Goal: Navigation & Orientation: Find specific page/section

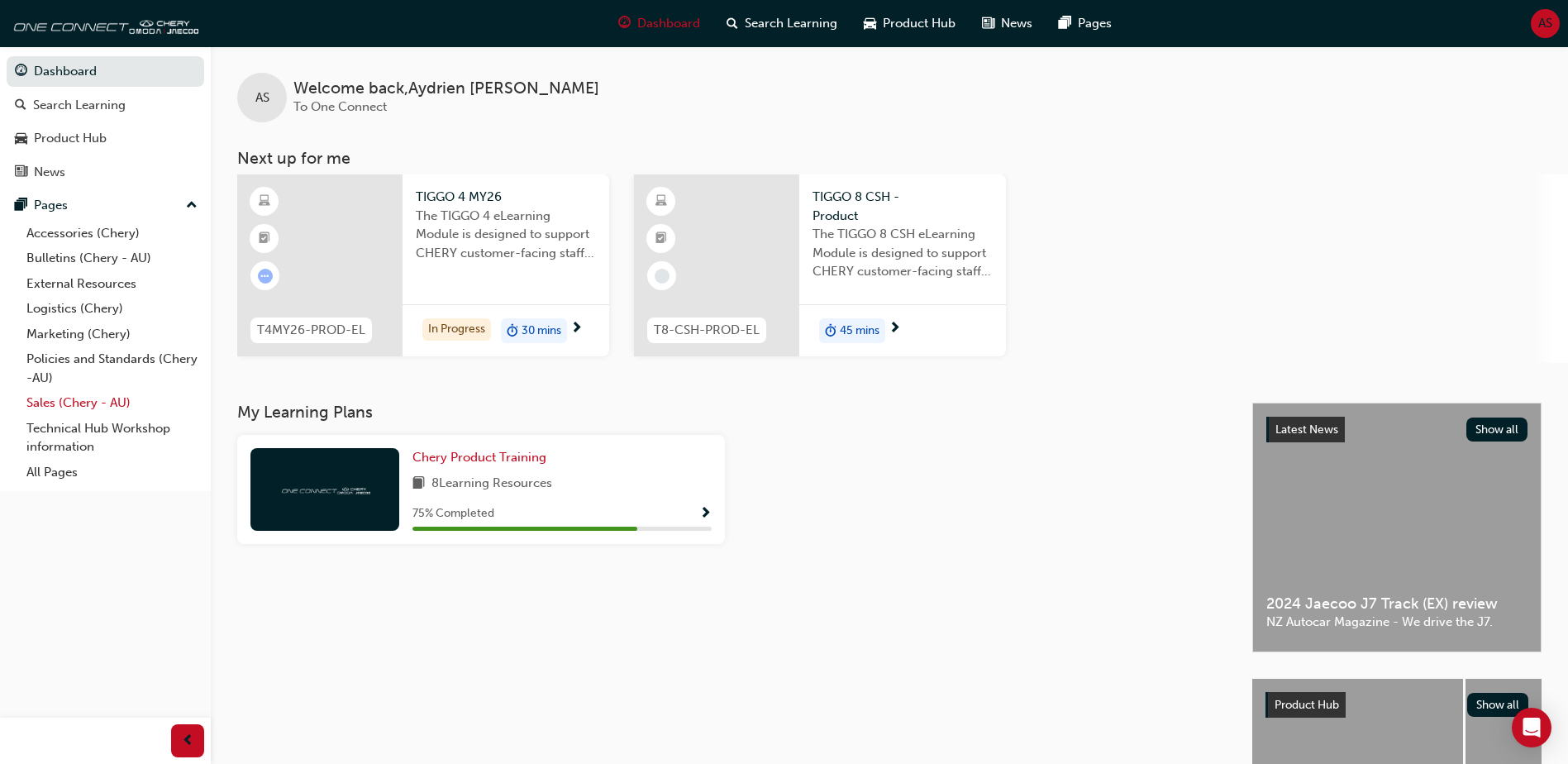
click at [88, 398] on link "Sales (Chery - AU)" at bounding box center [112, 403] width 184 height 25
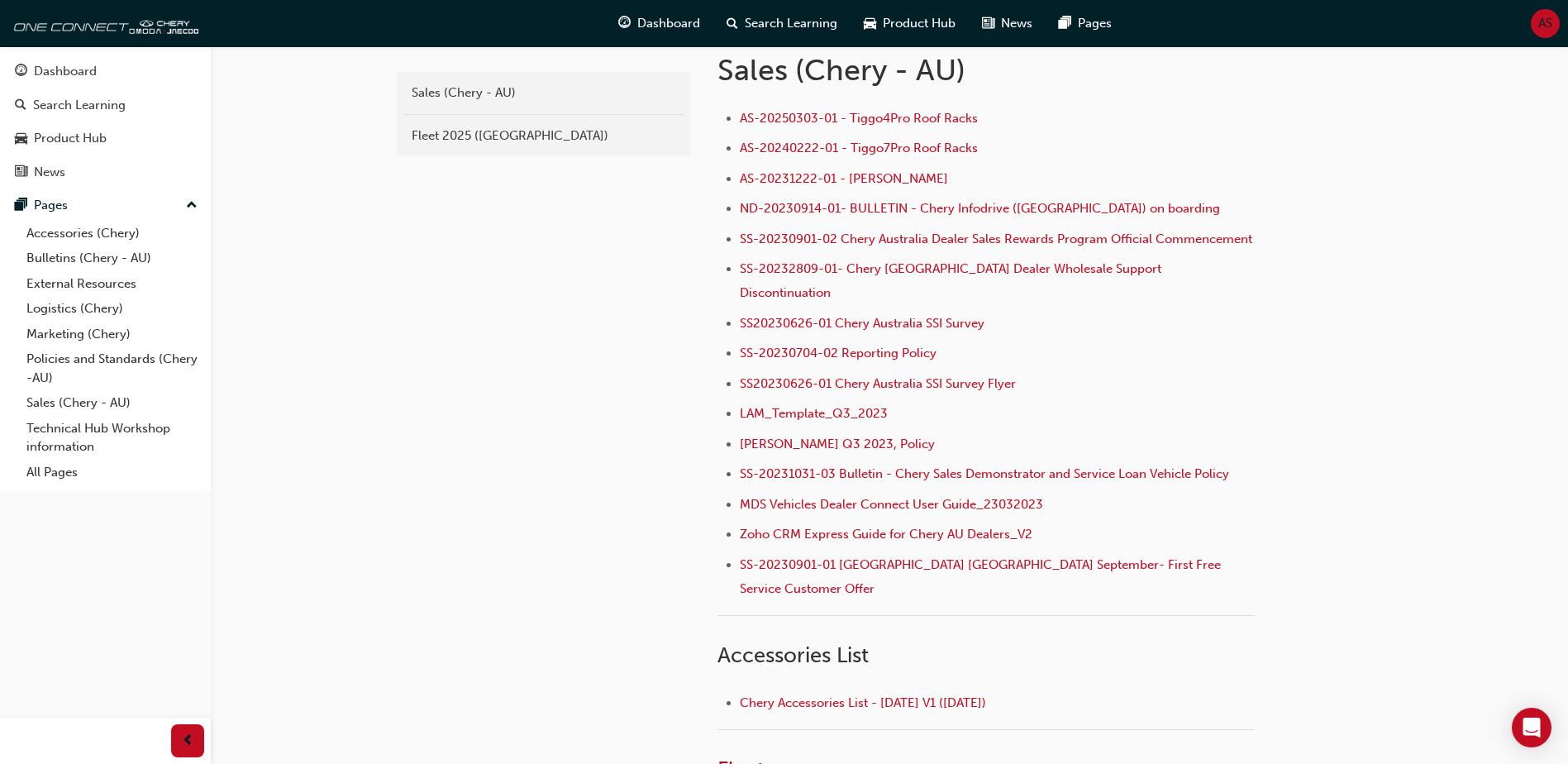
scroll to position [331, 0]
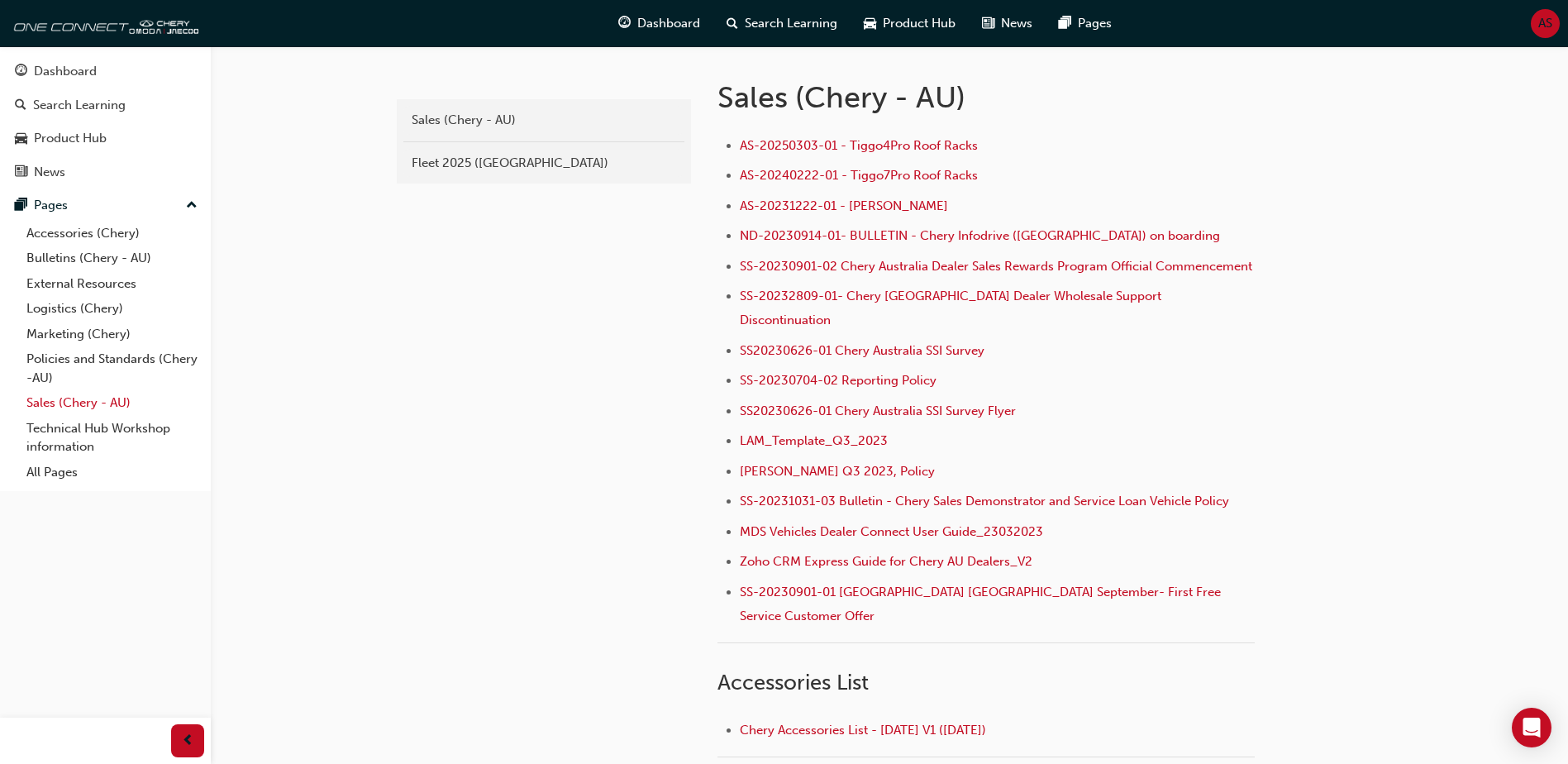
click at [83, 398] on link "Sales (Chery - AU)" at bounding box center [112, 403] width 184 height 25
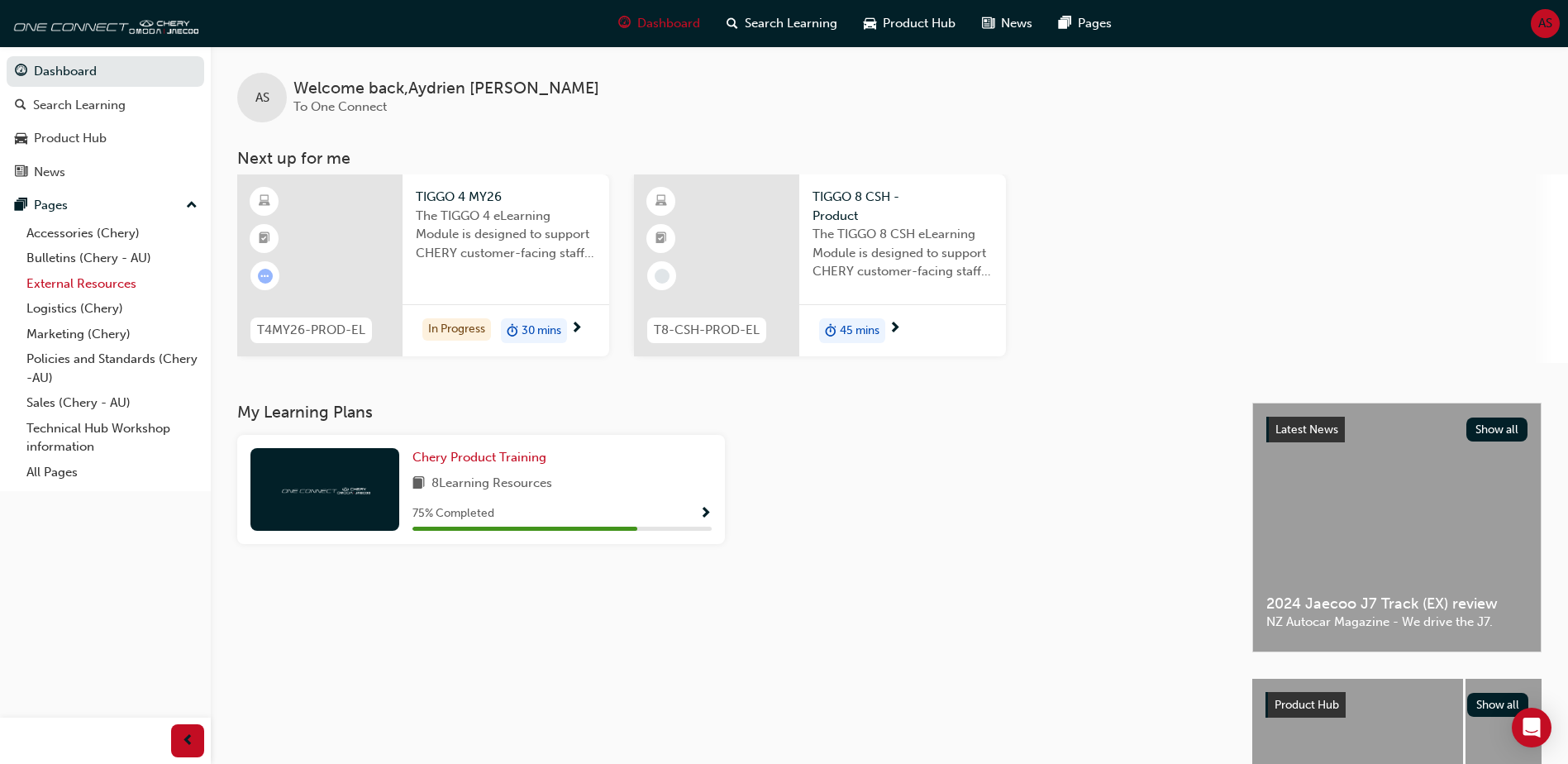
click at [77, 281] on link "External Resources" at bounding box center [112, 284] width 184 height 25
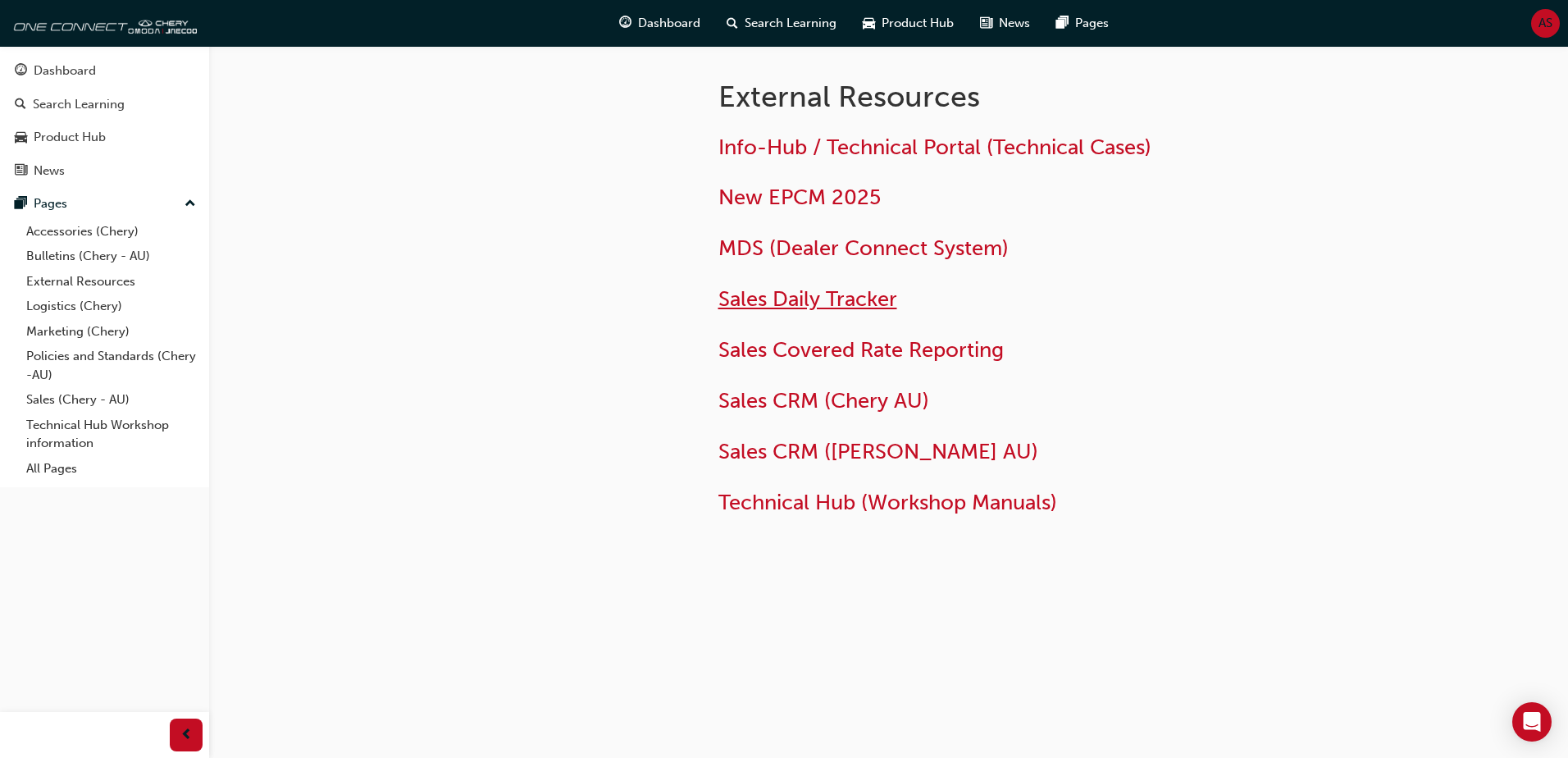
click at [858, 294] on span "Sales Daily Tracker" at bounding box center [807, 299] width 179 height 25
